Goal: Check status: Check status

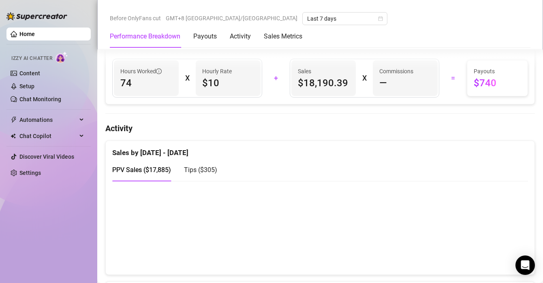
scroll to position [261, 0]
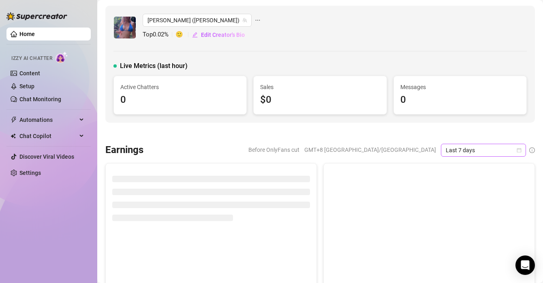
click at [475, 150] on span "Last 7 days" at bounding box center [482, 150] width 75 height 12
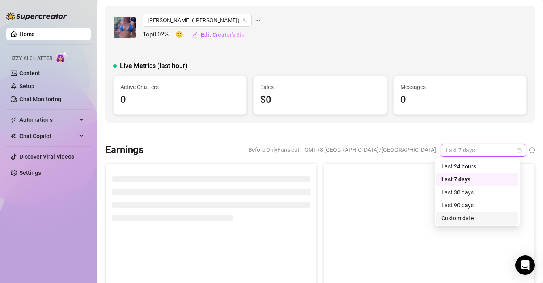
click at [463, 217] on div "Custom date" at bounding box center [477, 218] width 72 height 9
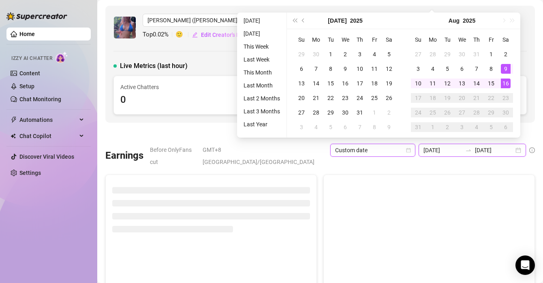
click at [475, 152] on input "[DATE]" at bounding box center [494, 150] width 39 height 9
click at [503, 83] on div "16" at bounding box center [506, 84] width 10 height 10
click at [504, 83] on div "16" at bounding box center [506, 84] width 10 height 10
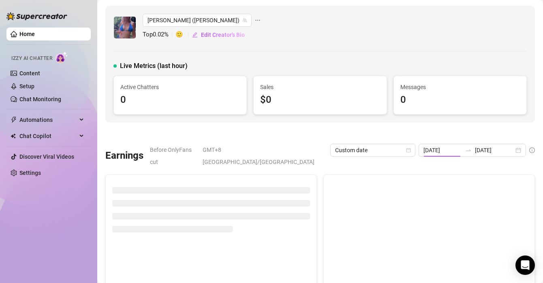
type input "[DATE]"
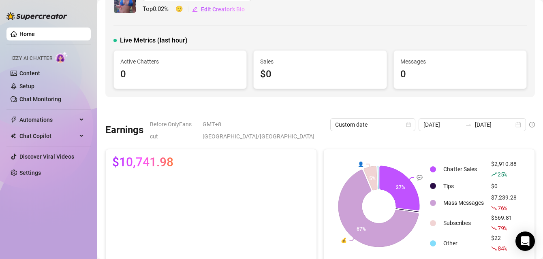
scroll to position [11, 0]
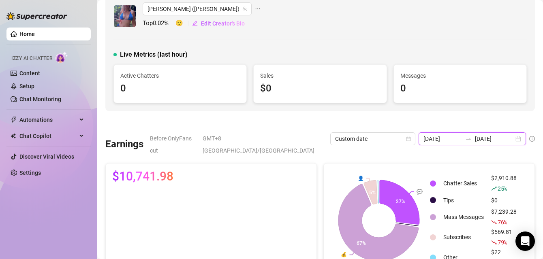
click at [498, 140] on input "[DATE]" at bounding box center [494, 138] width 39 height 9
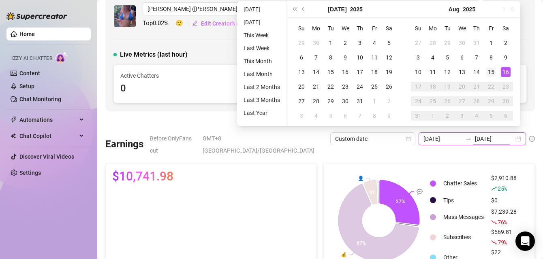
type input "[DATE]"
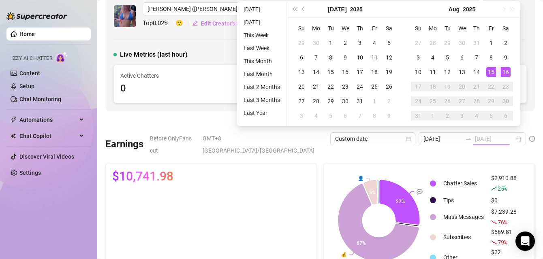
click at [490, 72] on div "15" at bounding box center [491, 72] width 10 height 10
type input "[DATE]"
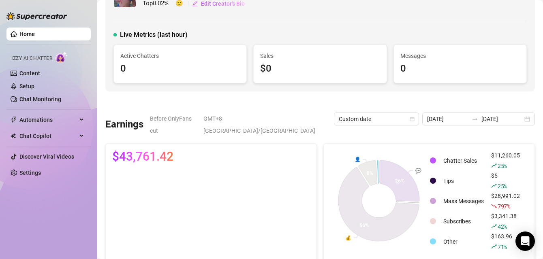
scroll to position [31, 0]
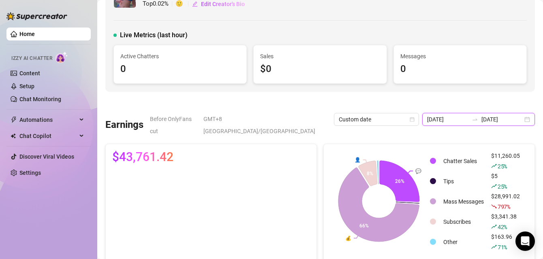
click at [493, 120] on input "[DATE]" at bounding box center [501, 119] width 41 height 9
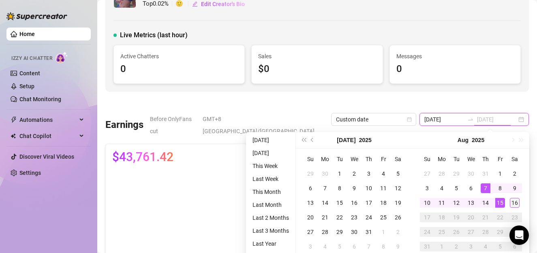
type input "[DATE]"
drag, startPoint x: 515, startPoint y: 203, endPoint x: 516, endPoint y: 209, distance: 5.7
click at [515, 203] on div "16" at bounding box center [514, 203] width 10 height 10
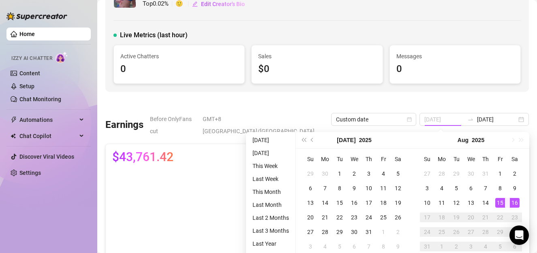
click at [515, 205] on div "16" at bounding box center [514, 203] width 10 height 10
type input "[DATE]"
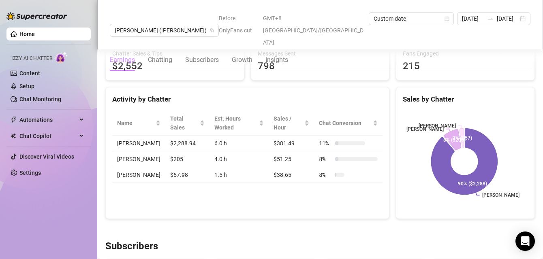
scroll to position [295, 0]
